Goal: Task Accomplishment & Management: Complete application form

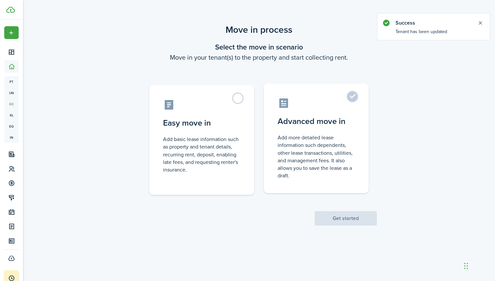
click at [320, 110] on label "Advanced move in Add more detailed lease information such dependents, other lea…" at bounding box center [316, 138] width 105 height 109
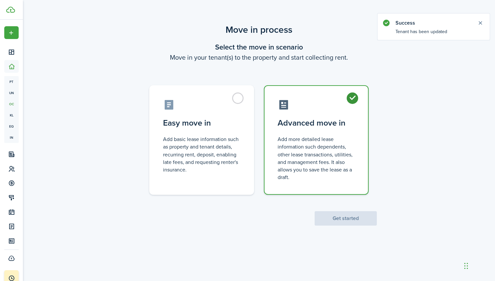
radio input "true"
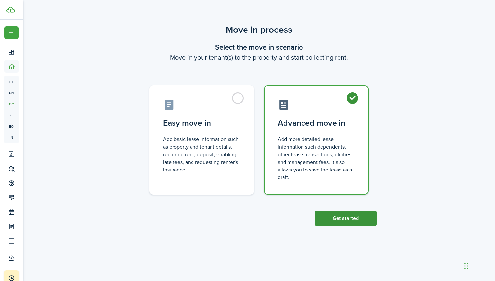
click at [346, 218] on button "Get started" at bounding box center [346, 218] width 62 height 14
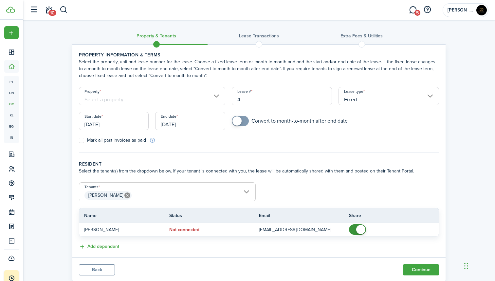
click at [209, 97] on input "Property" at bounding box center [152, 96] width 146 height 18
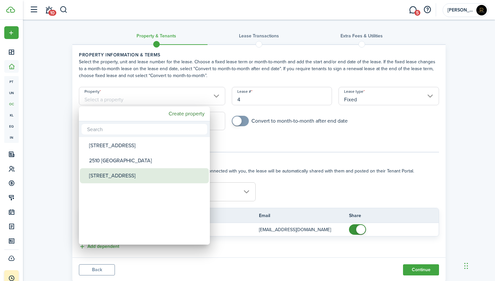
click at [117, 169] on div "[STREET_ADDRESS]" at bounding box center [147, 175] width 116 height 15
type input "[STREET_ADDRESS]"
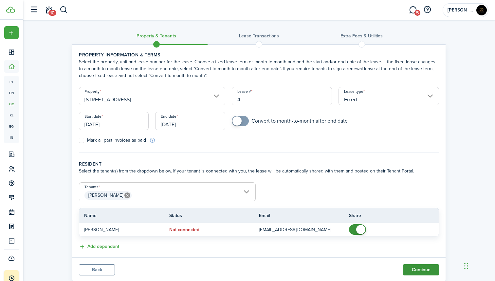
click at [424, 268] on button "Continue" at bounding box center [421, 269] width 36 height 11
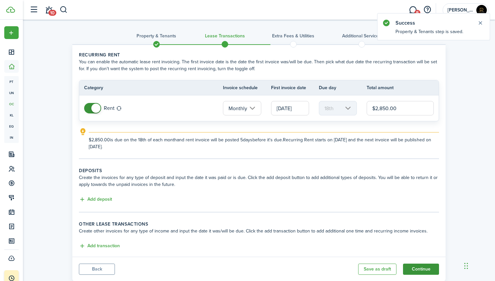
click at [424, 268] on button "Continue" at bounding box center [421, 268] width 36 height 11
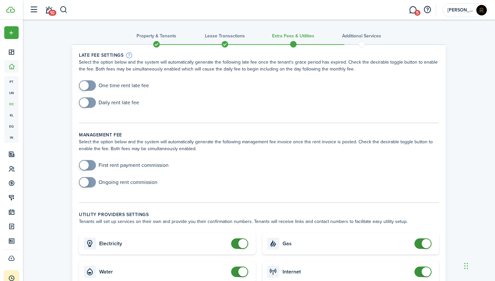
checkbox input "true"
click at [84, 83] on span at bounding box center [84, 85] width 9 height 9
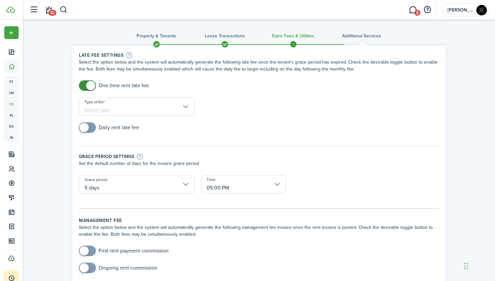
click at [117, 107] on input "Type of fee" at bounding box center [137, 106] width 116 height 18
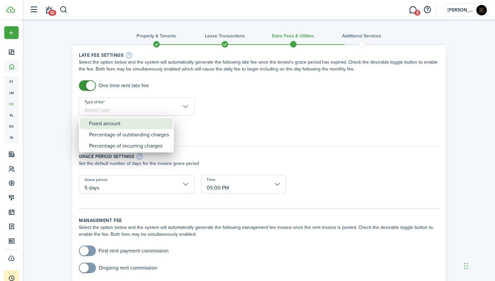
click at [124, 122] on div "Fixed amount" at bounding box center [129, 123] width 80 height 11
type input "Fixed amount"
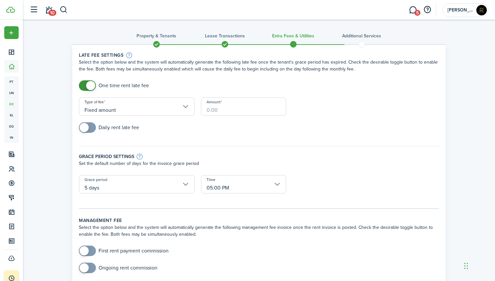
click at [219, 107] on input "Amount" at bounding box center [243, 106] width 85 height 18
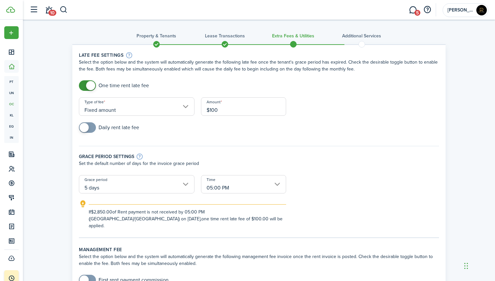
type input "$100.00"
checkbox input "true"
click at [85, 130] on span at bounding box center [84, 127] width 9 height 9
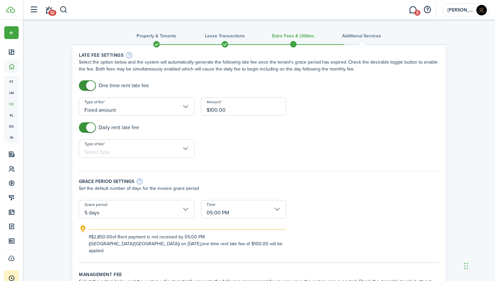
click at [111, 147] on input "Type of fee" at bounding box center [137, 148] width 116 height 18
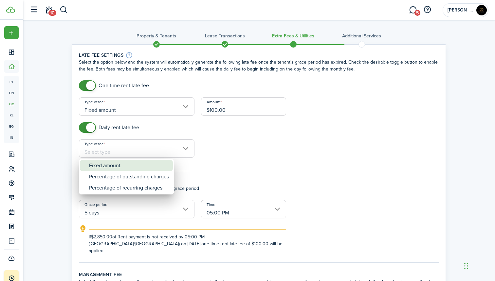
click at [128, 165] on div "Fixed amount" at bounding box center [129, 165] width 80 height 11
type input "Fixed amount"
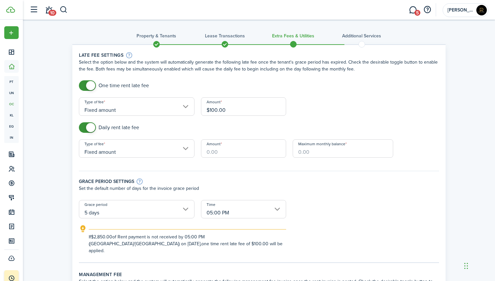
click at [227, 150] on input "Amount" at bounding box center [243, 148] width 85 height 18
type input "$50.00"
click at [322, 151] on input "Maximum monthly balance" at bounding box center [343, 148] width 101 height 18
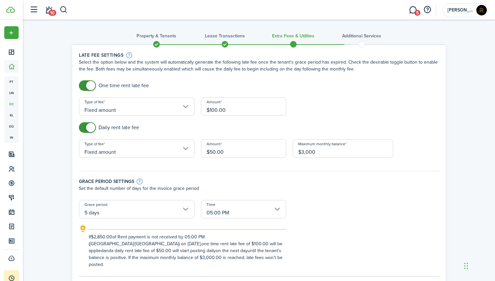
type input "$3,000.00"
click at [378, 196] on div "Grace period settings Set the default number of days for the invoice grace peri…" at bounding box center [259, 182] width 367 height 36
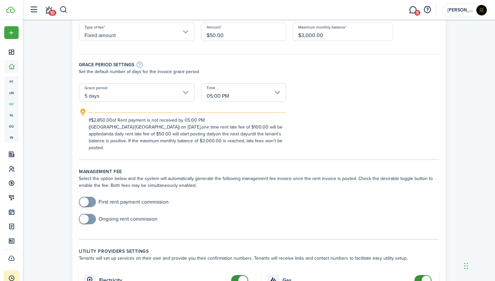
scroll to position [118, 0]
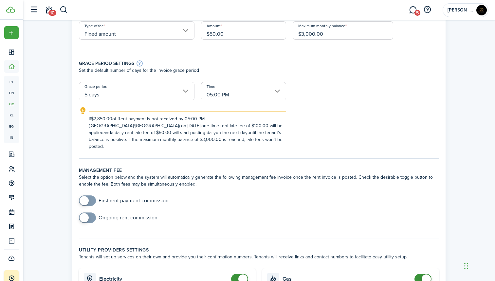
click at [182, 92] on input "5 days" at bounding box center [137, 91] width 116 height 18
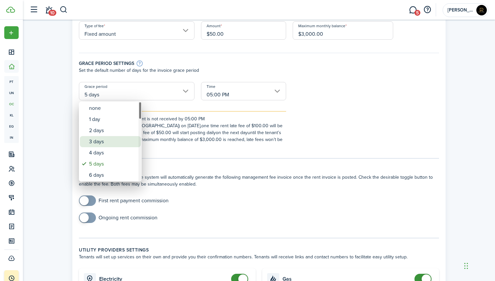
click at [98, 140] on div "3 days" at bounding box center [113, 141] width 48 height 11
type input "3 days"
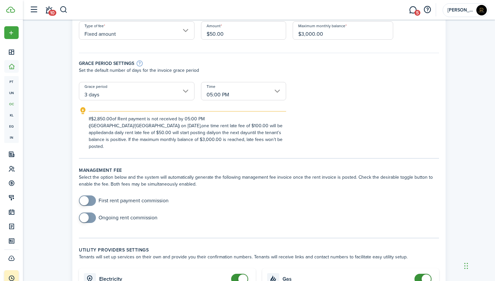
click at [209, 130] on explanation-description "If $2,850.00 of Rent payment is not received by 05:00 PM (America/[GEOGRAPHIC_D…" at bounding box center [188, 132] width 198 height 34
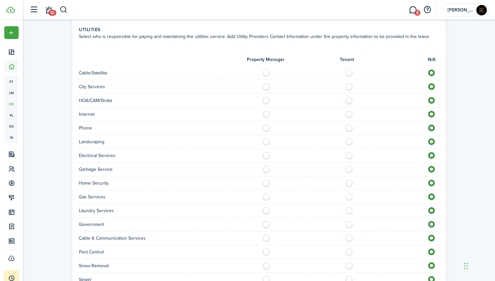
scroll to position [560, 0]
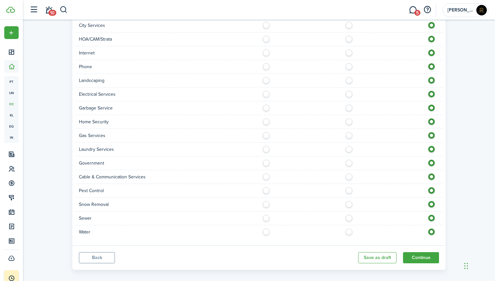
click at [421, 245] on panel-main-footer "Back Save as draft Continue" at bounding box center [258, 257] width 373 height 25
click at [421, 252] on button "Continue" at bounding box center [421, 257] width 36 height 11
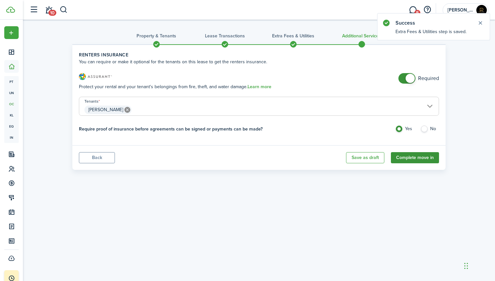
click at [411, 154] on button "Complete move in" at bounding box center [415, 157] width 48 height 11
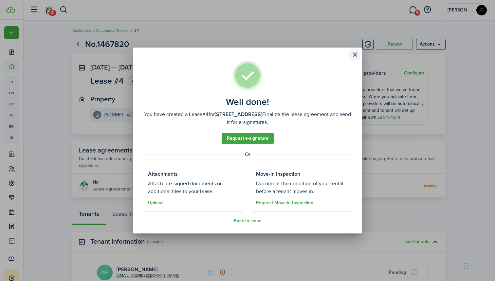
click at [354, 54] on button "Close modal" at bounding box center [354, 54] width 11 height 11
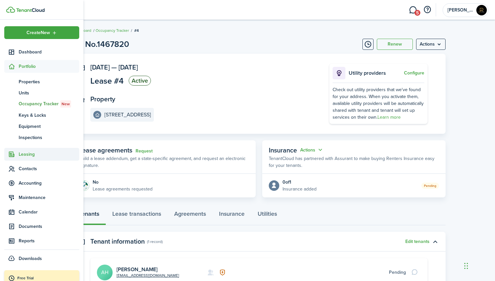
click at [33, 157] on span "Leasing" at bounding box center [49, 154] width 61 height 7
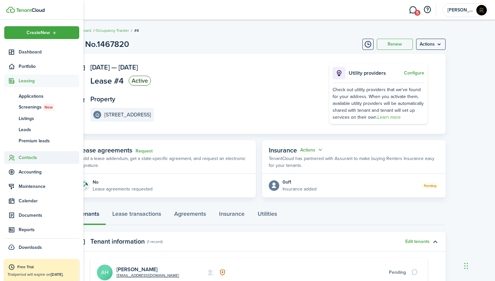
click at [31, 158] on span "Contacts" at bounding box center [49, 157] width 61 height 7
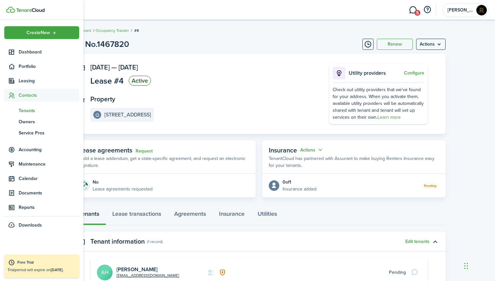
click at [35, 111] on span "Tenants" at bounding box center [49, 110] width 61 height 7
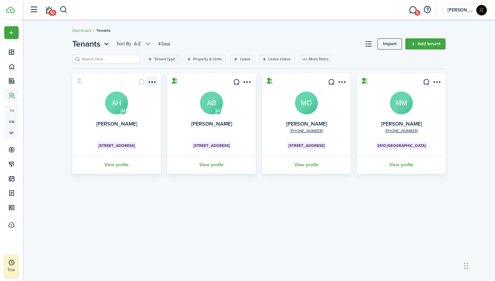
click at [153, 81] on menu-btn-icon "Open menu" at bounding box center [151, 81] width 11 height 11
click at [84, 115] on card "[PERSON_NAME] [PERSON_NAME] [STREET_ADDRESS] View profile" at bounding box center [116, 123] width 88 height 100
click at [92, 109] on card "[PERSON_NAME] [PERSON_NAME] [STREET_ADDRESS] View profile" at bounding box center [116, 123] width 88 height 100
click at [116, 106] on avatar-text "AH" at bounding box center [116, 102] width 23 height 23
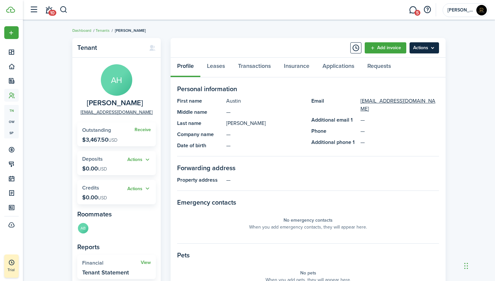
click at [425, 46] on menu-btn "Actions" at bounding box center [424, 47] width 29 height 11
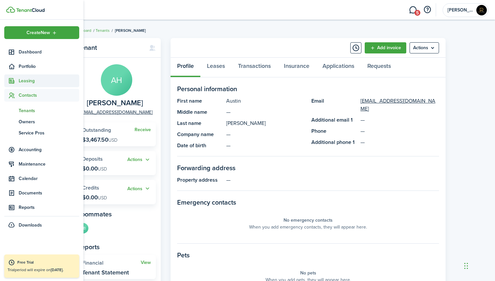
click at [31, 80] on span "Leasing" at bounding box center [49, 80] width 61 height 7
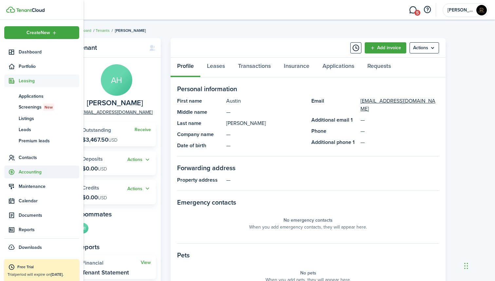
click at [29, 171] on span "Accounting" at bounding box center [49, 171] width 61 height 7
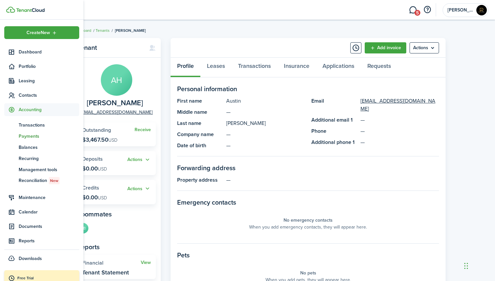
click at [34, 130] on link "pm Payments" at bounding box center [41, 135] width 75 height 11
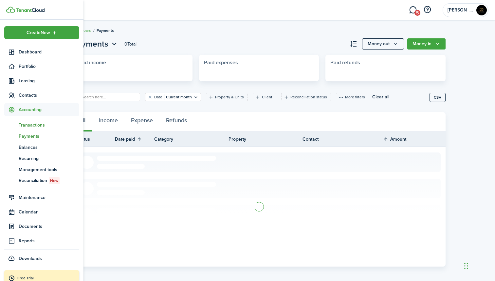
click at [32, 126] on span "Transactions" at bounding box center [49, 125] width 61 height 7
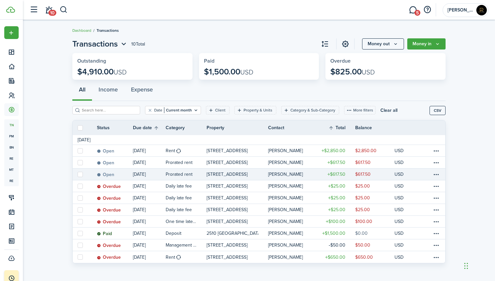
scroll to position [4, 0]
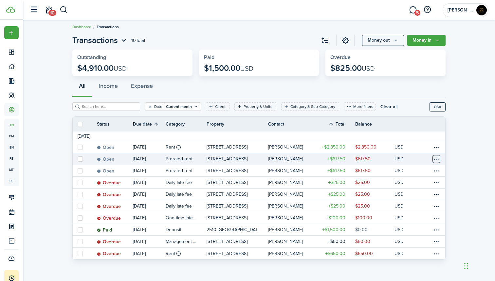
click at [438, 157] on table-menu-btn-icon at bounding box center [437, 159] width 8 height 8
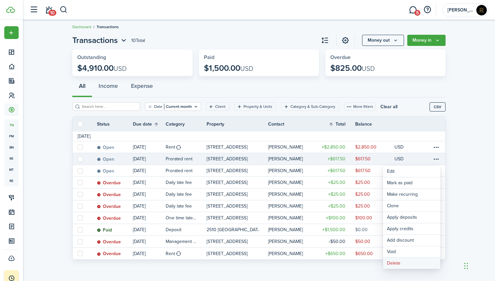
click at [403, 264] on button "Delete" at bounding box center [411, 262] width 57 height 11
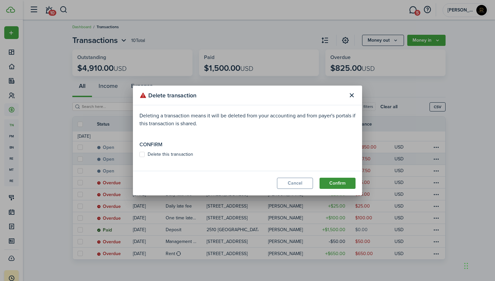
click at [337, 185] on button "Confirm" at bounding box center [338, 183] width 36 height 11
click at [340, 182] on button "Confirm" at bounding box center [338, 183] width 36 height 11
click at [141, 152] on label "Delete this transaction" at bounding box center [167, 154] width 54 height 5
click at [140, 158] on input "Delete this transaction" at bounding box center [139, 158] width 0 height 0
checkbox input "true"
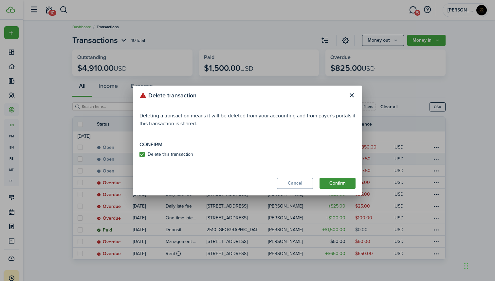
click at [337, 185] on button "Confirm" at bounding box center [338, 183] width 36 height 11
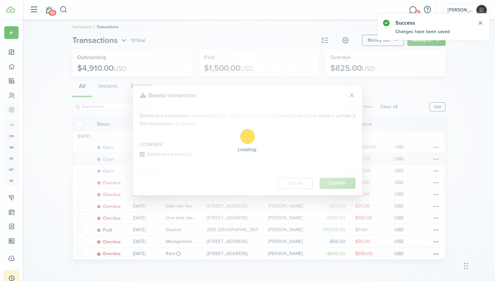
scroll to position [0, 0]
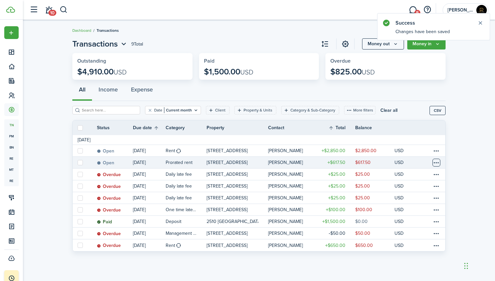
click at [436, 162] on table-menu-btn-icon at bounding box center [437, 163] width 8 height 8
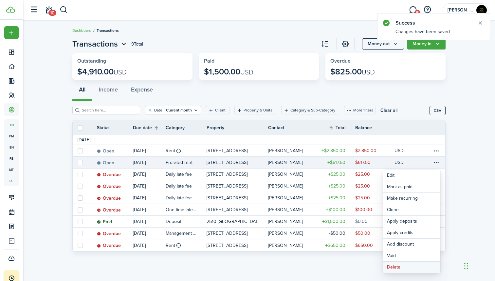
click at [396, 266] on button "Delete" at bounding box center [411, 266] width 57 height 11
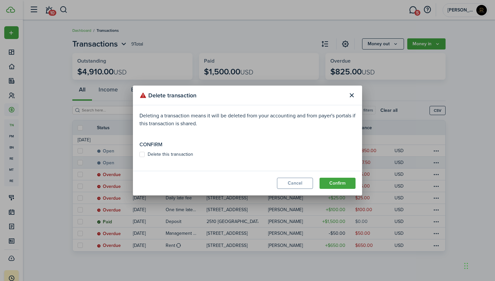
click at [143, 155] on label "Delete this transaction" at bounding box center [167, 154] width 54 height 5
click at [140, 155] on input "Delete this transaction" at bounding box center [139, 154] width 0 height 0
checkbox input "true"
click at [326, 188] on button "Confirm" at bounding box center [338, 183] width 36 height 11
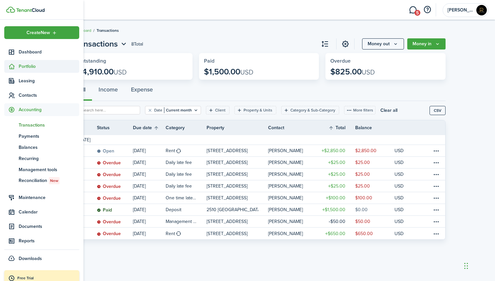
click at [14, 65] on icon at bounding box center [11, 66] width 7 height 7
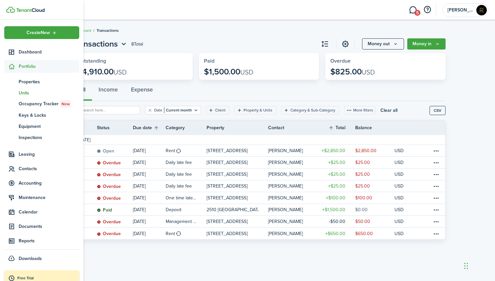
click at [24, 96] on span "Units" at bounding box center [49, 92] width 61 height 7
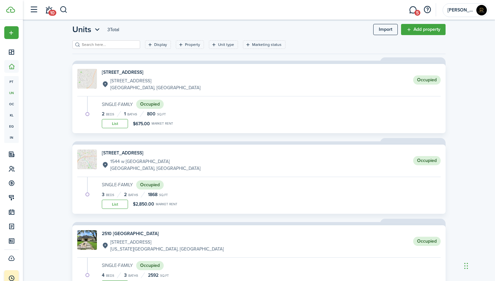
scroll to position [10, 0]
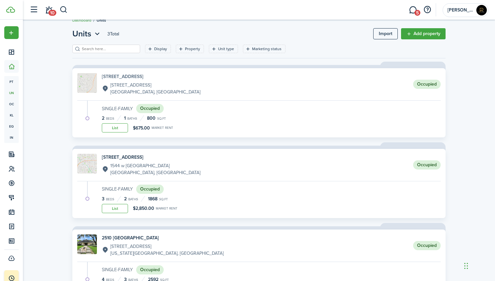
click at [140, 77] on h4 "[STREET_ADDRESS]" at bounding box center [151, 76] width 99 height 7
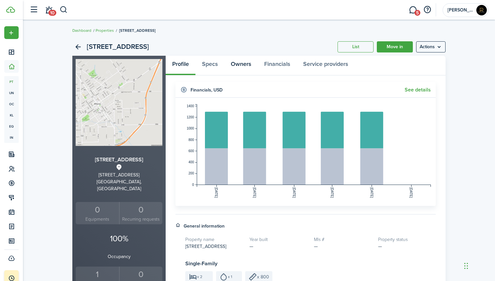
click at [235, 63] on link "Owners" at bounding box center [240, 66] width 33 height 20
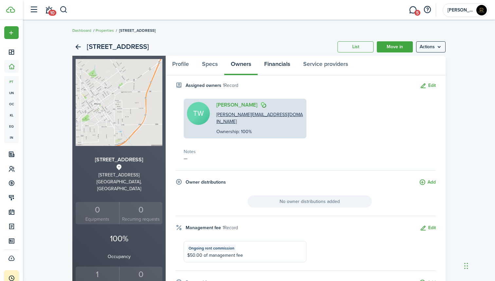
click at [277, 62] on link "Financials" at bounding box center [277, 66] width 39 height 20
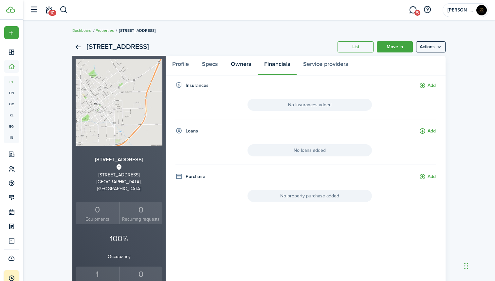
click at [236, 65] on link "Owners" at bounding box center [240, 66] width 33 height 20
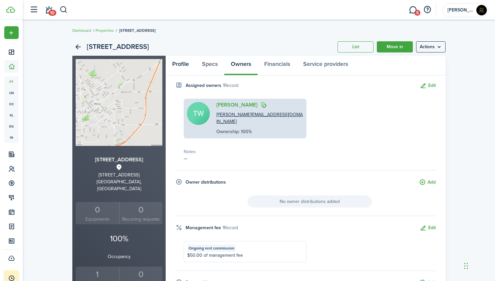
click at [181, 65] on link "Profile" at bounding box center [181, 66] width 30 height 20
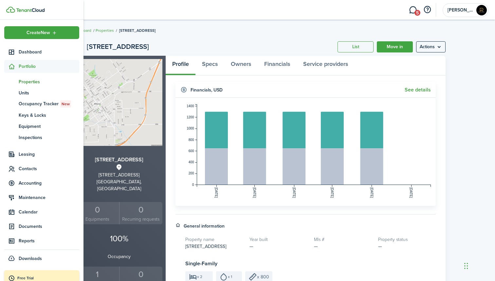
click at [10, 67] on icon at bounding box center [11, 66] width 7 height 7
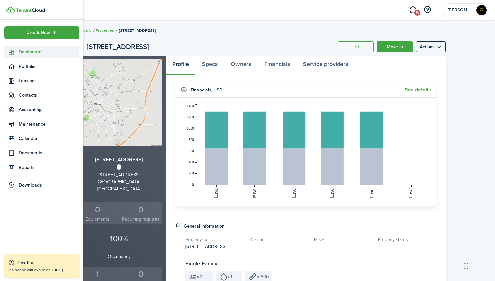
click at [28, 50] on span "Dashboard" at bounding box center [49, 51] width 61 height 7
